Goal: Communication & Community: Answer question/provide support

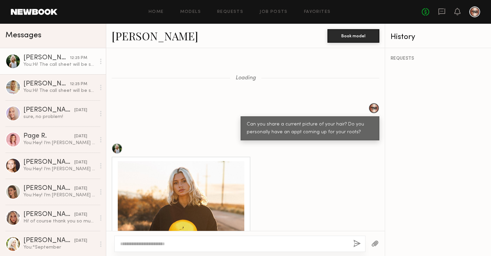
scroll to position [804, 0]
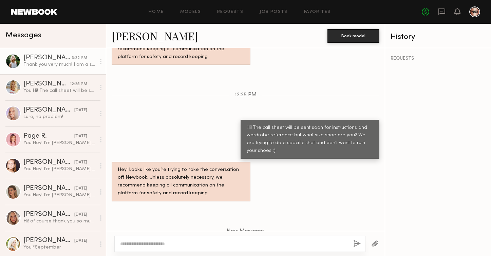
scroll to position [1259, 0]
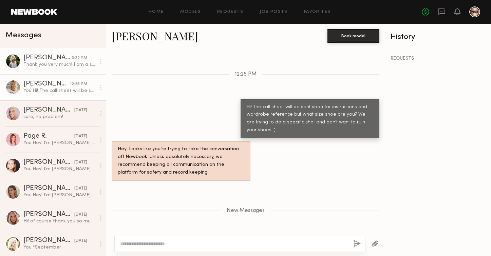
click at [53, 83] on div "[PERSON_NAME]" at bounding box center [46, 84] width 46 height 7
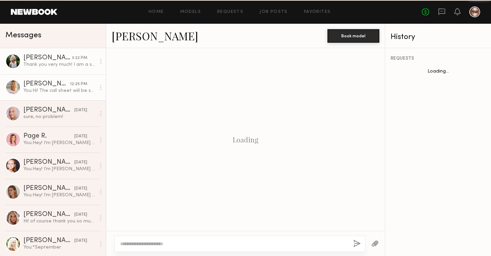
scroll to position [523, 0]
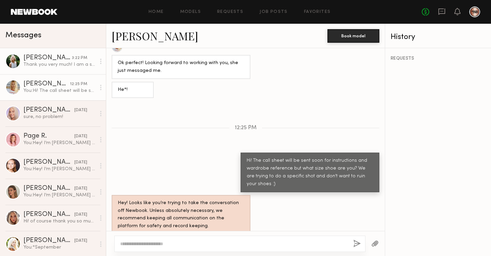
click at [55, 64] on div "Thank you very much! I am a size 8" at bounding box center [59, 64] width 72 height 6
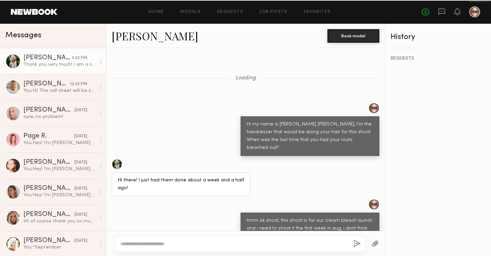
scroll to position [1207, 0]
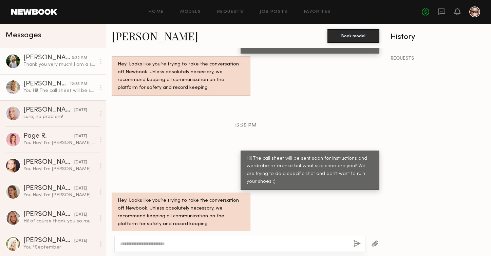
click at [54, 96] on link "Emily T. 12:25 PM You: Hi! The call sheet will be sent soon for instructions an…" at bounding box center [53, 87] width 106 height 26
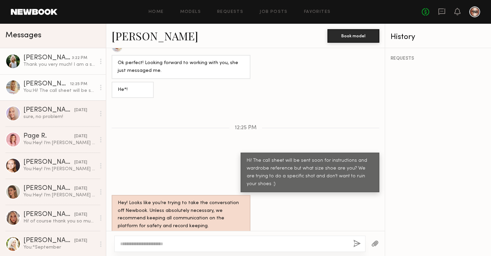
click at [53, 65] on div "Thank you very much! I am a size 8" at bounding box center [59, 64] width 72 height 6
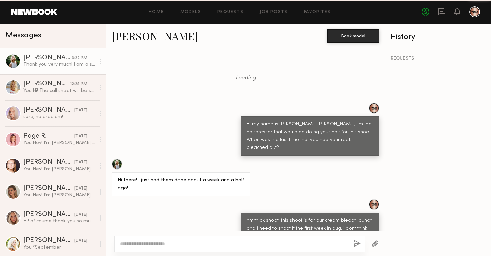
scroll to position [1207, 0]
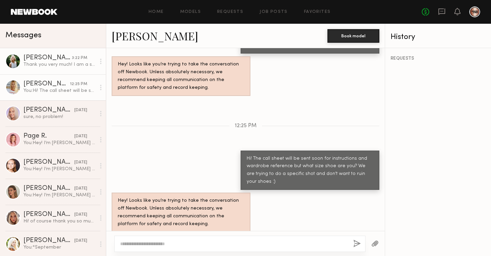
click at [56, 86] on div "[PERSON_NAME]" at bounding box center [46, 84] width 46 height 7
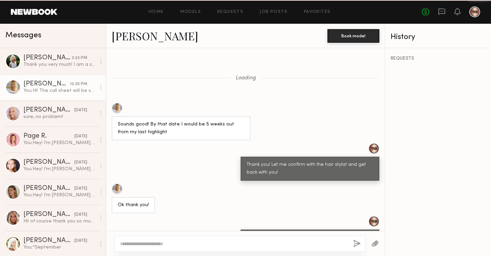
scroll to position [523, 0]
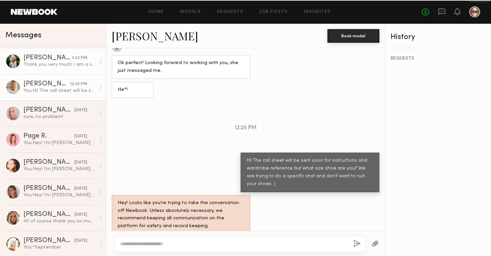
click at [57, 69] on link "Foster M. 3:22 PM Thank you very much! I am a size 8" at bounding box center [53, 61] width 106 height 26
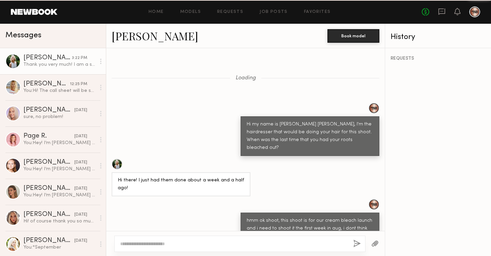
scroll to position [1207, 0]
